Goal: Find specific page/section: Find specific page/section

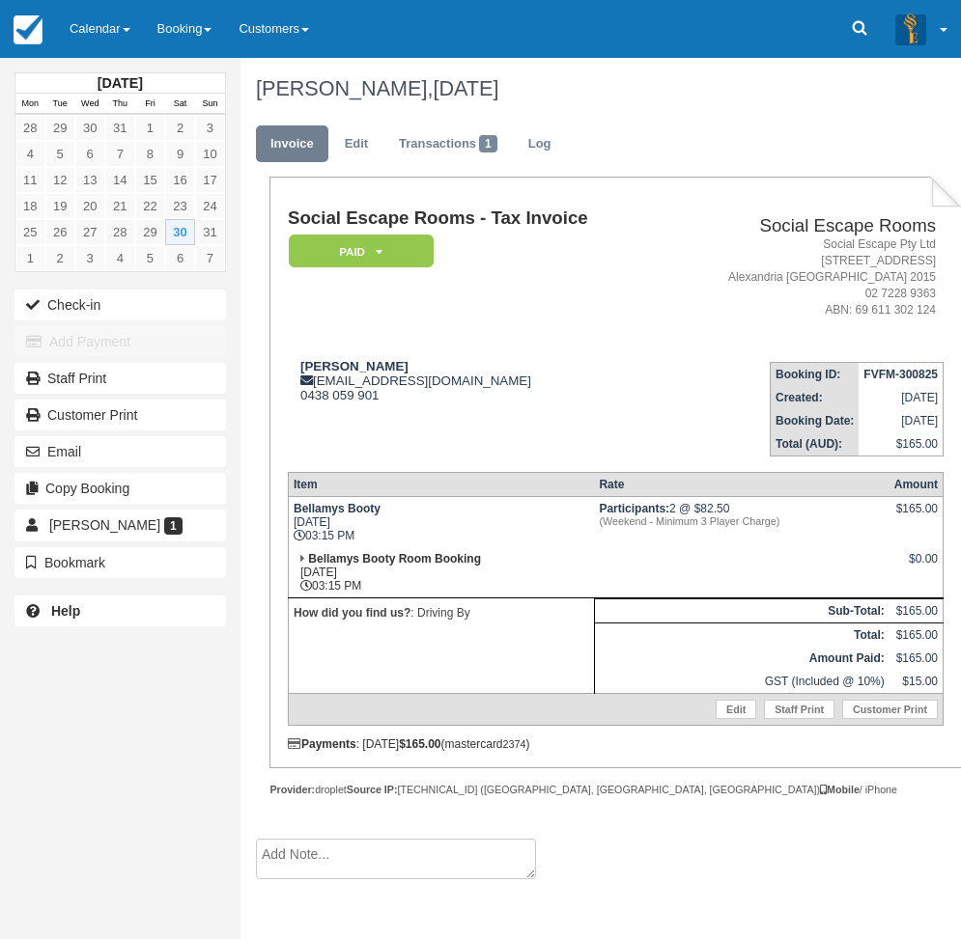
click at [96, 16] on link "Calendar" at bounding box center [100, 29] width 88 height 58
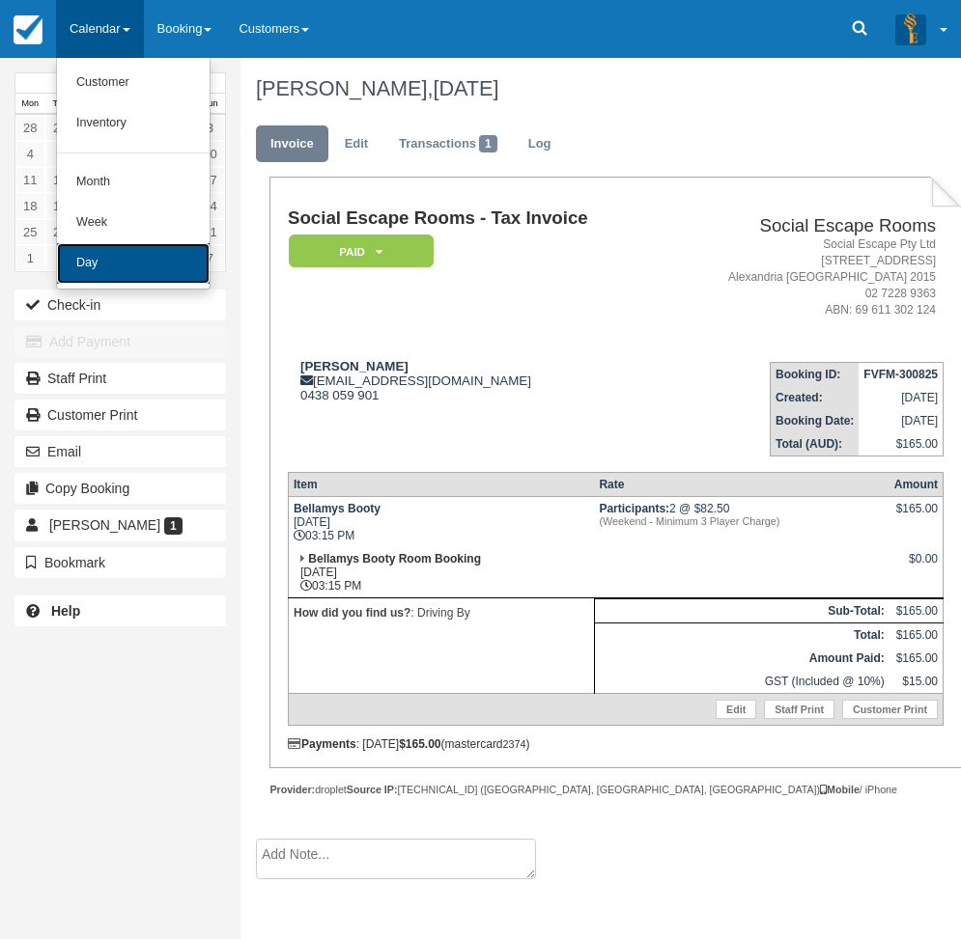
click at [115, 250] on link "Day" at bounding box center [133, 263] width 153 height 41
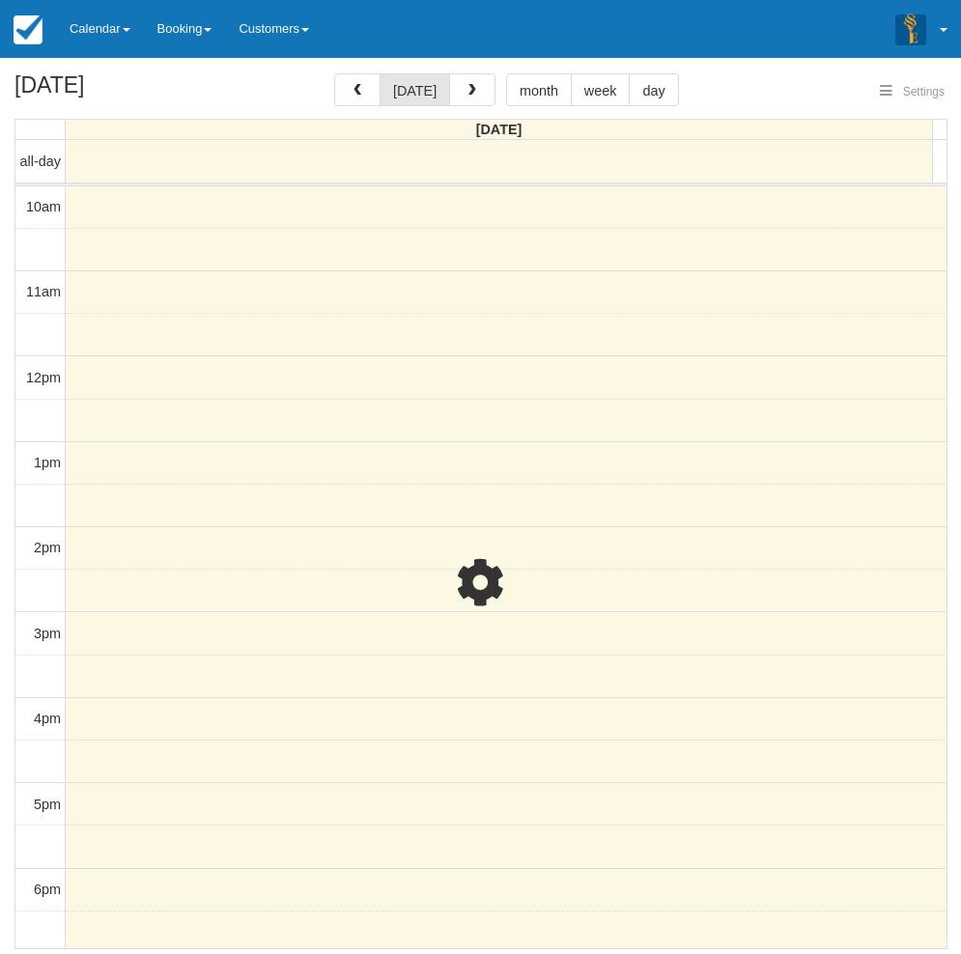
select select
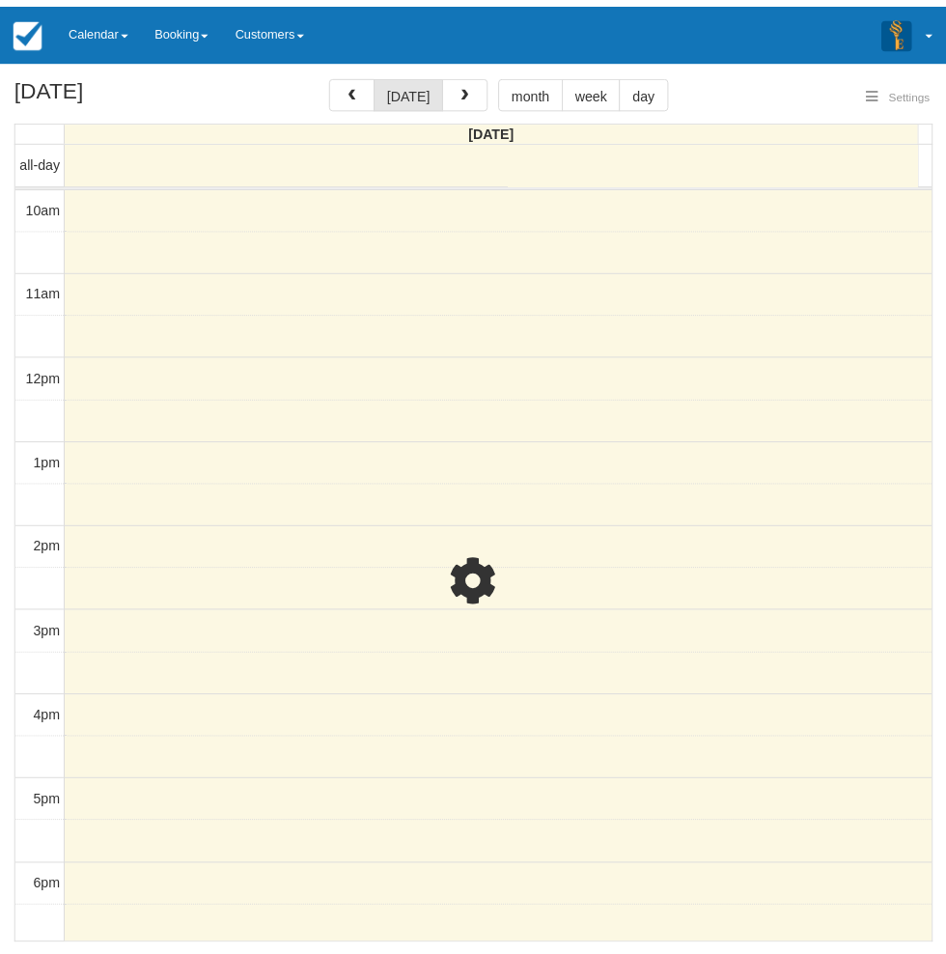
scroll to position [304, 0]
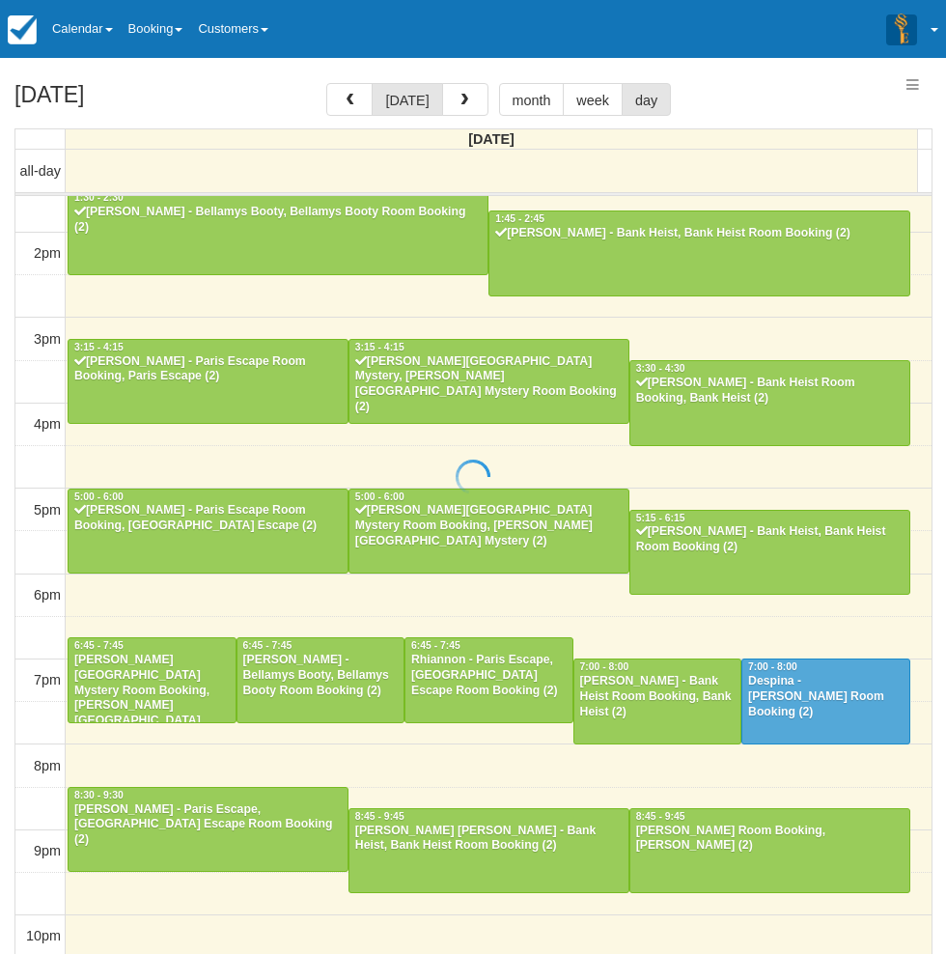
select select
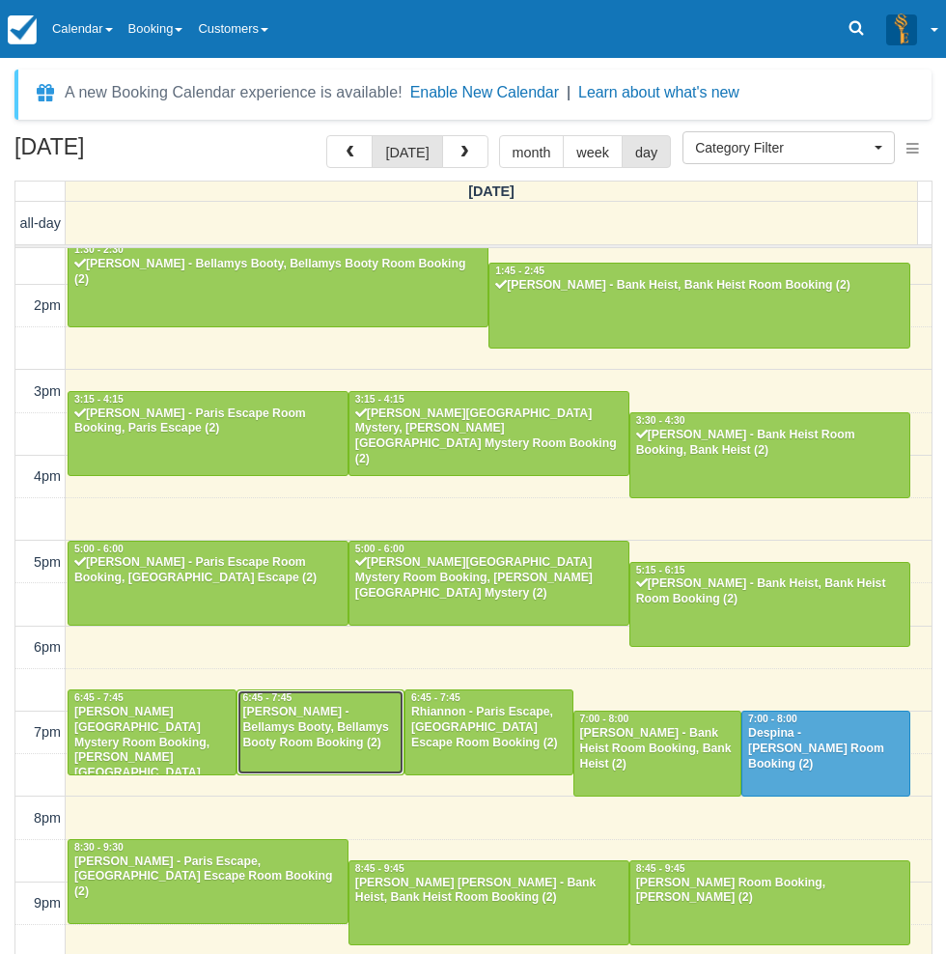
click at [285, 722] on div "[PERSON_NAME] - Bellamys Booty, Bellamys Booty Room Booking (2)" at bounding box center [320, 728] width 157 height 46
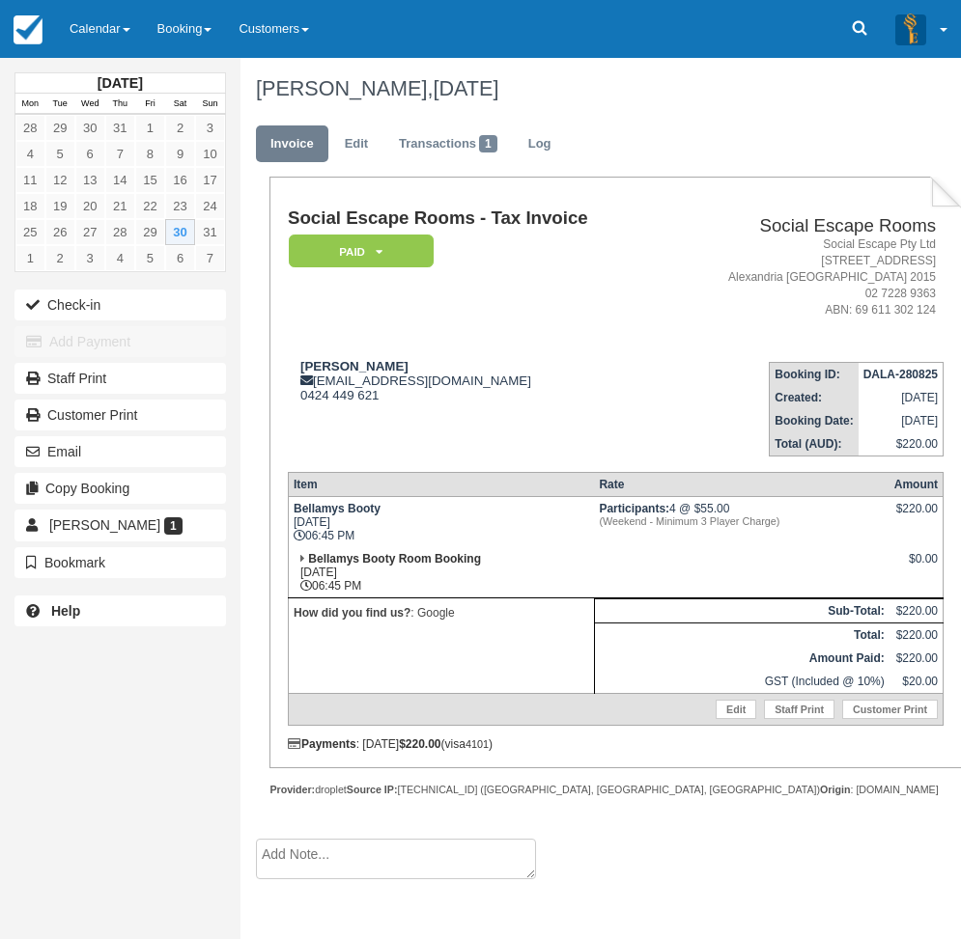
click at [85, 809] on div "August 2025 Mon Tue Wed Thu Fri Sat Sun 28 29 30 31 1 2 3 4 5 6 7 8 9 10 11 12 …" at bounding box center [120, 469] width 240 height 939
click at [126, 733] on div "August 2025 Mon Tue Wed Thu Fri Sat Sun 28 29 30 31 1 2 3 4 5 6 7 8 9 10 11 12 …" at bounding box center [120, 469] width 240 height 939
click at [100, 20] on link "Calendar" at bounding box center [100, 29] width 88 height 58
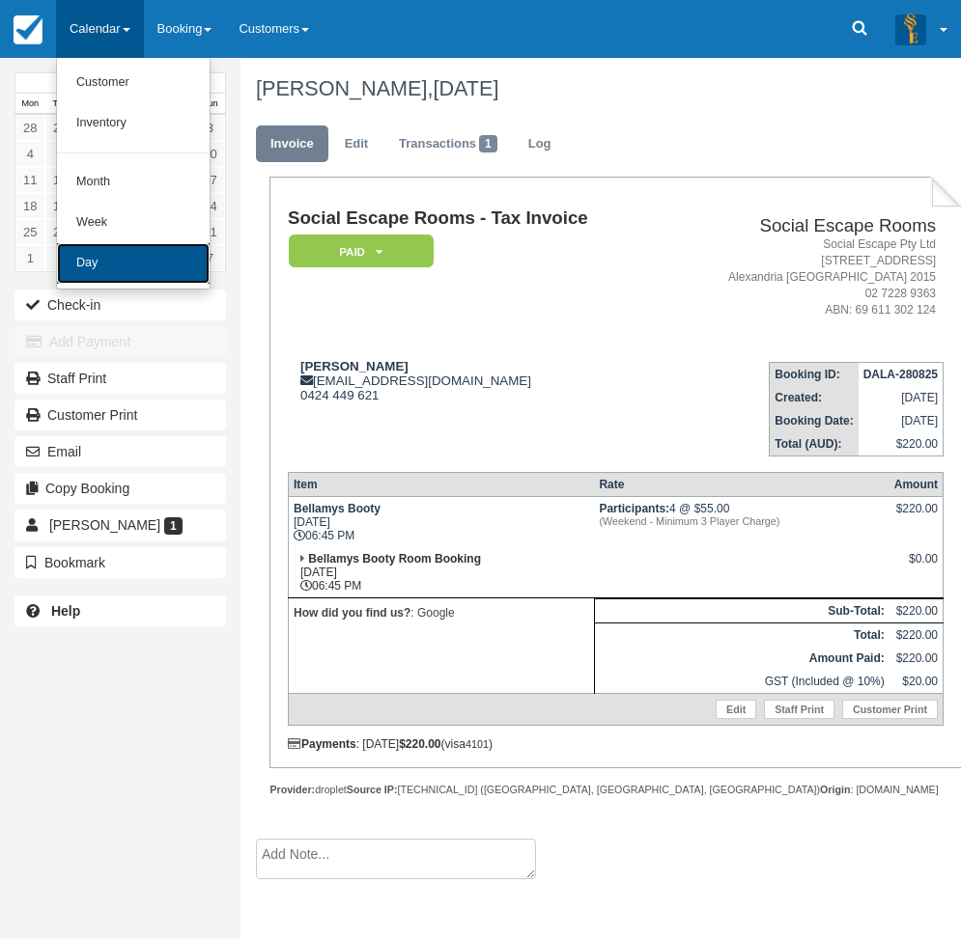
click at [98, 276] on link "Day" at bounding box center [133, 263] width 153 height 41
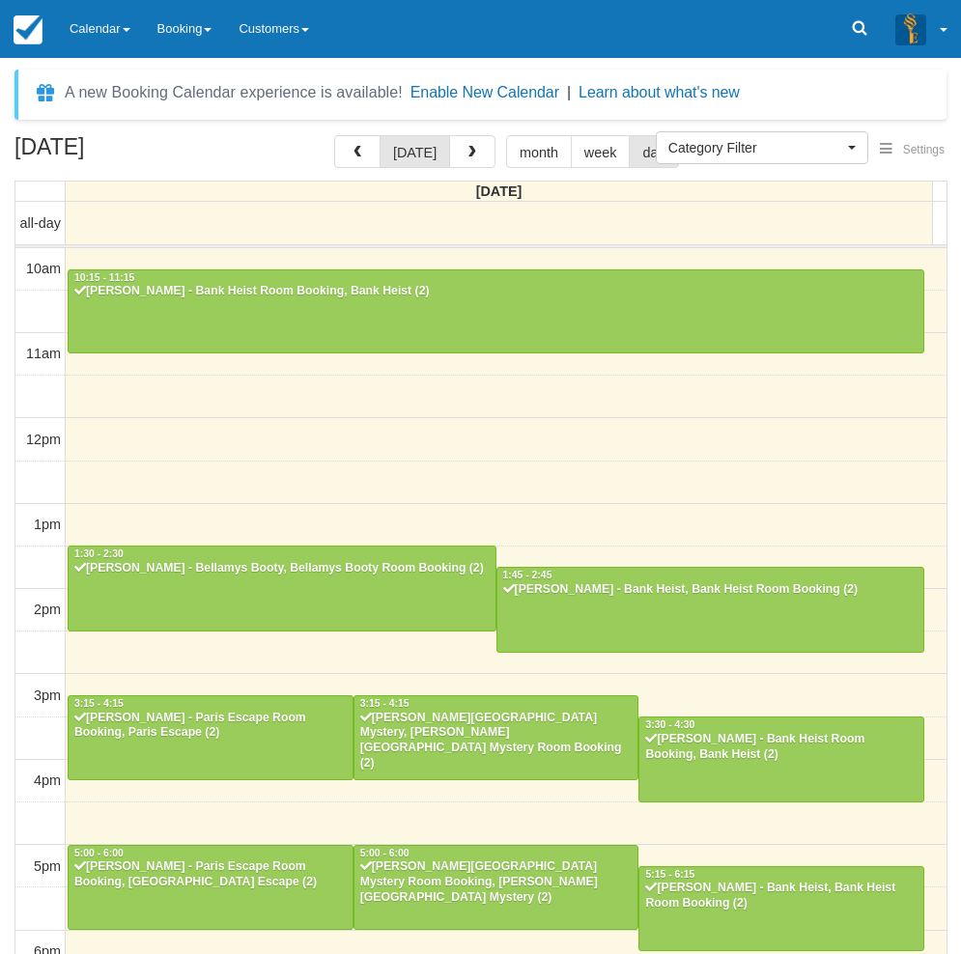
select select
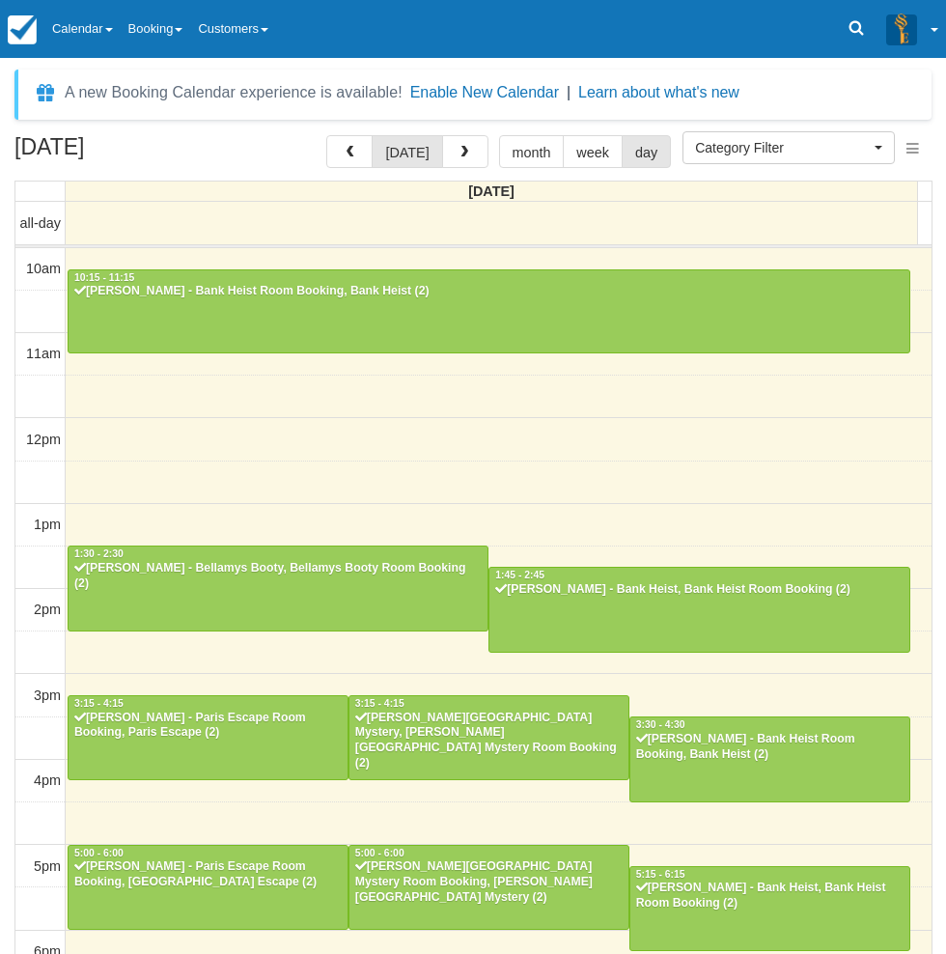
scroll to position [304, 0]
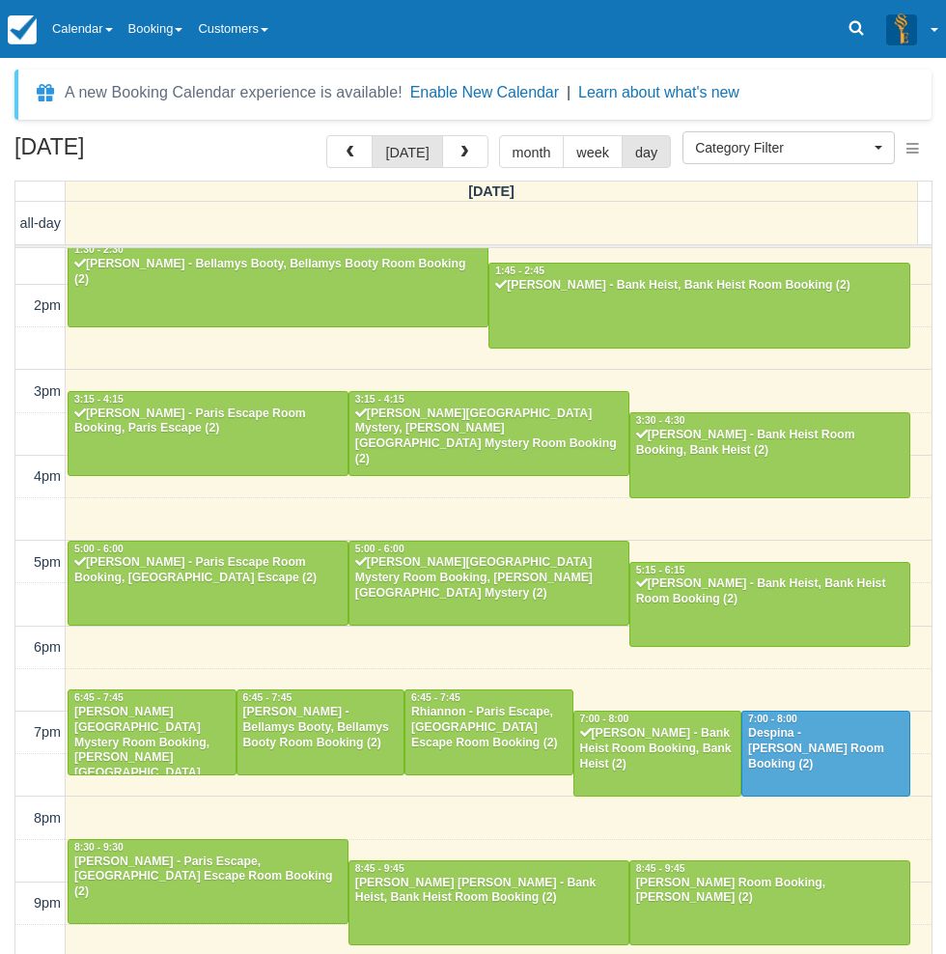
click at [8, 652] on div "[DATE] [DATE] month week day [DATE] all-day 10am 11am 12pm 1pm 2pm 3pm 4pm 5pm …" at bounding box center [473, 573] width 946 height 876
click at [95, 25] on link "Calendar" at bounding box center [82, 29] width 76 height 58
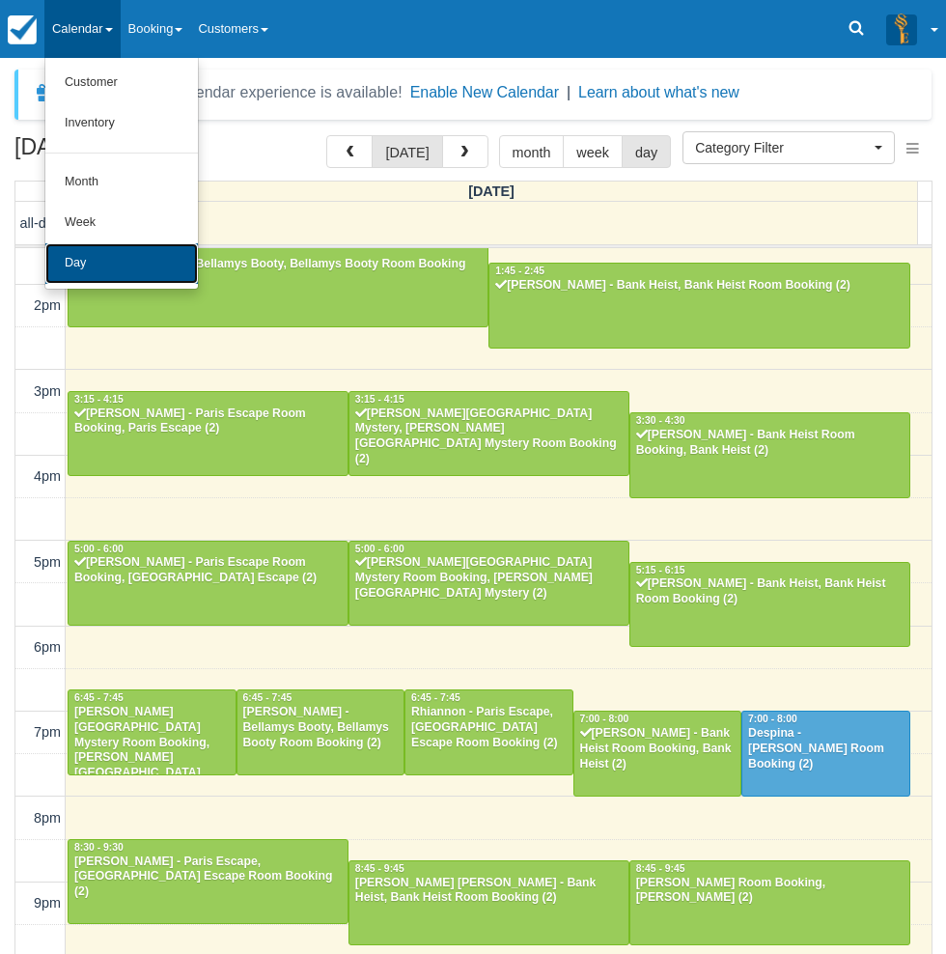
click at [95, 260] on link "Day" at bounding box center [121, 263] width 153 height 41
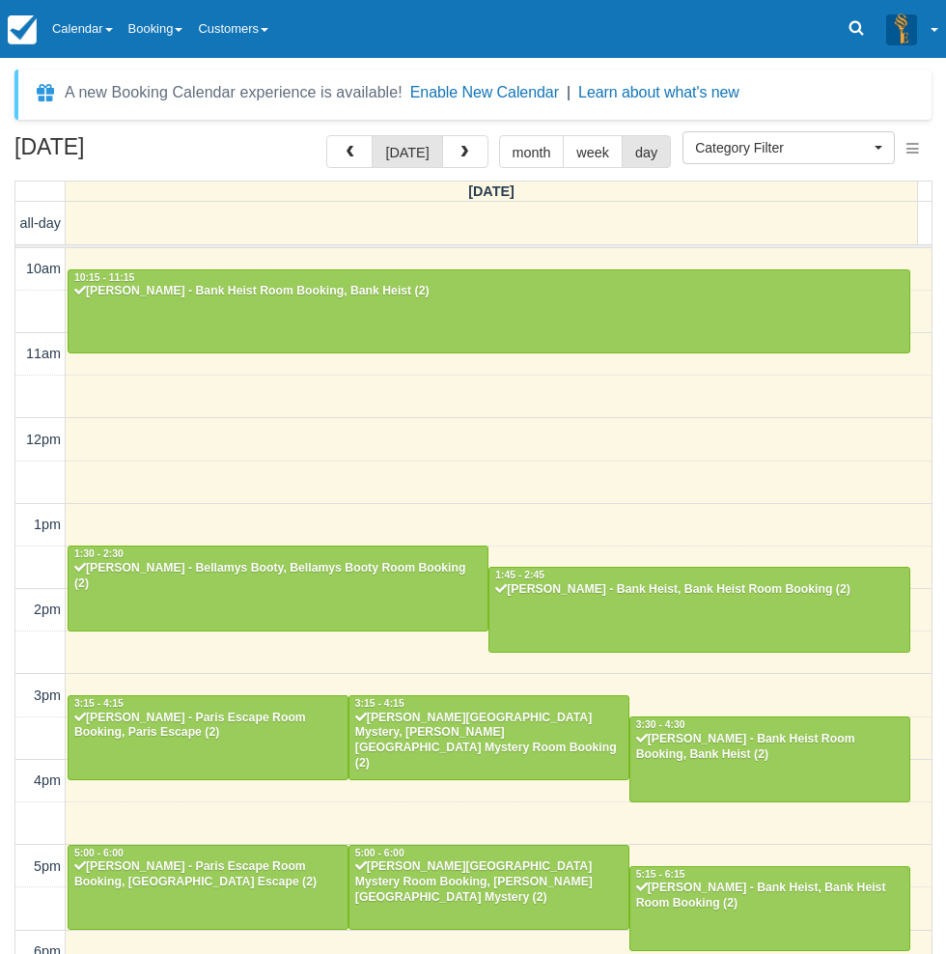
select select
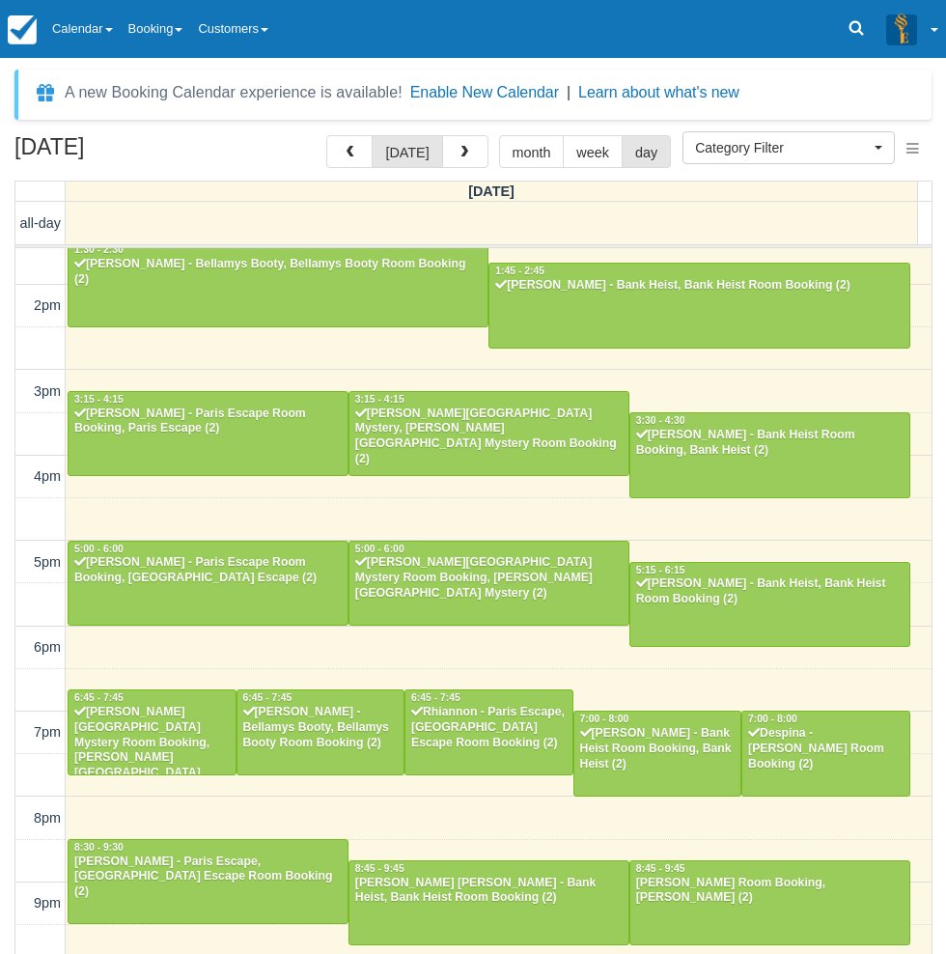
drag, startPoint x: 4, startPoint y: 461, endPoint x: 113, endPoint y: 422, distance: 116.1
click at [4, 461] on div "[DATE] [DATE] month week day [DATE] all-day 10am 11am 12pm 1pm 2pm 3pm 4pm 5pm …" at bounding box center [473, 573] width 946 height 876
